Goal: Check status

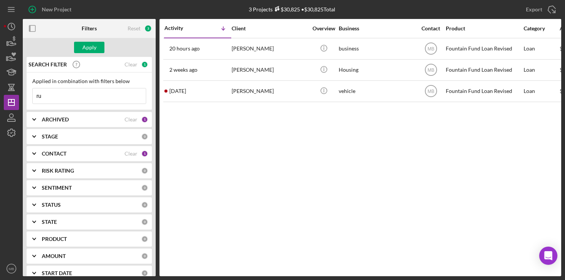
type input "r"
type input "[PERSON_NAME]"
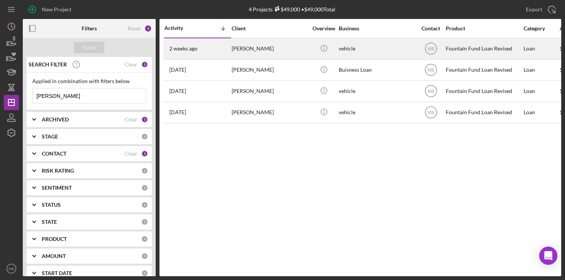
click at [232, 49] on div "[PERSON_NAME]" at bounding box center [270, 49] width 76 height 20
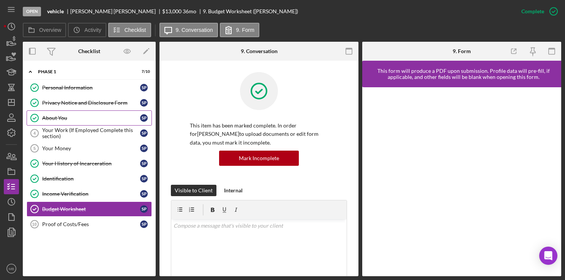
click at [94, 115] on div "About You" at bounding box center [91, 118] width 98 height 6
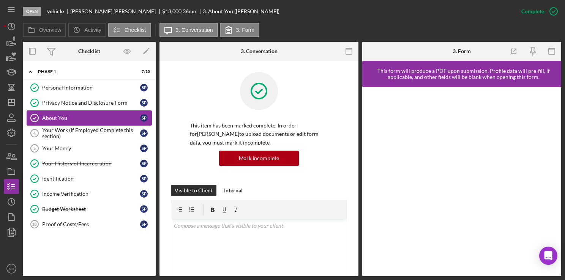
click at [71, 112] on link "About You About You s p" at bounding box center [89, 117] width 125 height 15
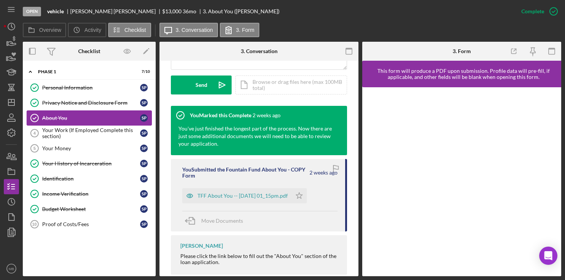
scroll to position [229, 0]
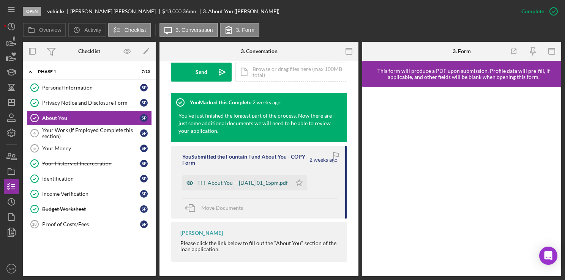
click at [243, 183] on div "TFF About You -- [DATE] 01_15pm.pdf" at bounding box center [242, 183] width 90 height 6
